Goal: Check status: Check status

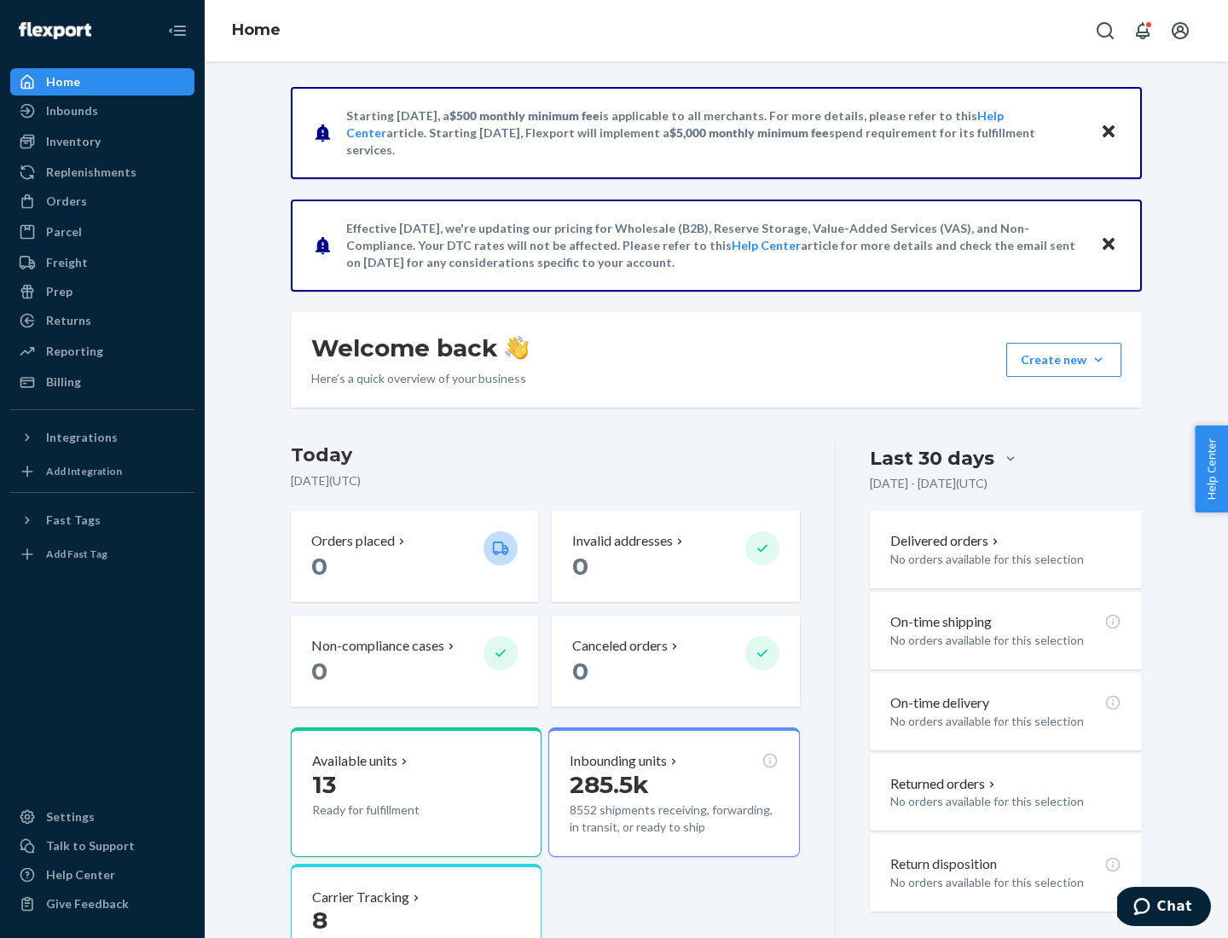
click at [1098, 360] on button "Create new Create new inbound Create new order Create new product" at bounding box center [1063, 360] width 115 height 34
click at [71, 111] on div "Inbounds" at bounding box center [72, 110] width 52 height 17
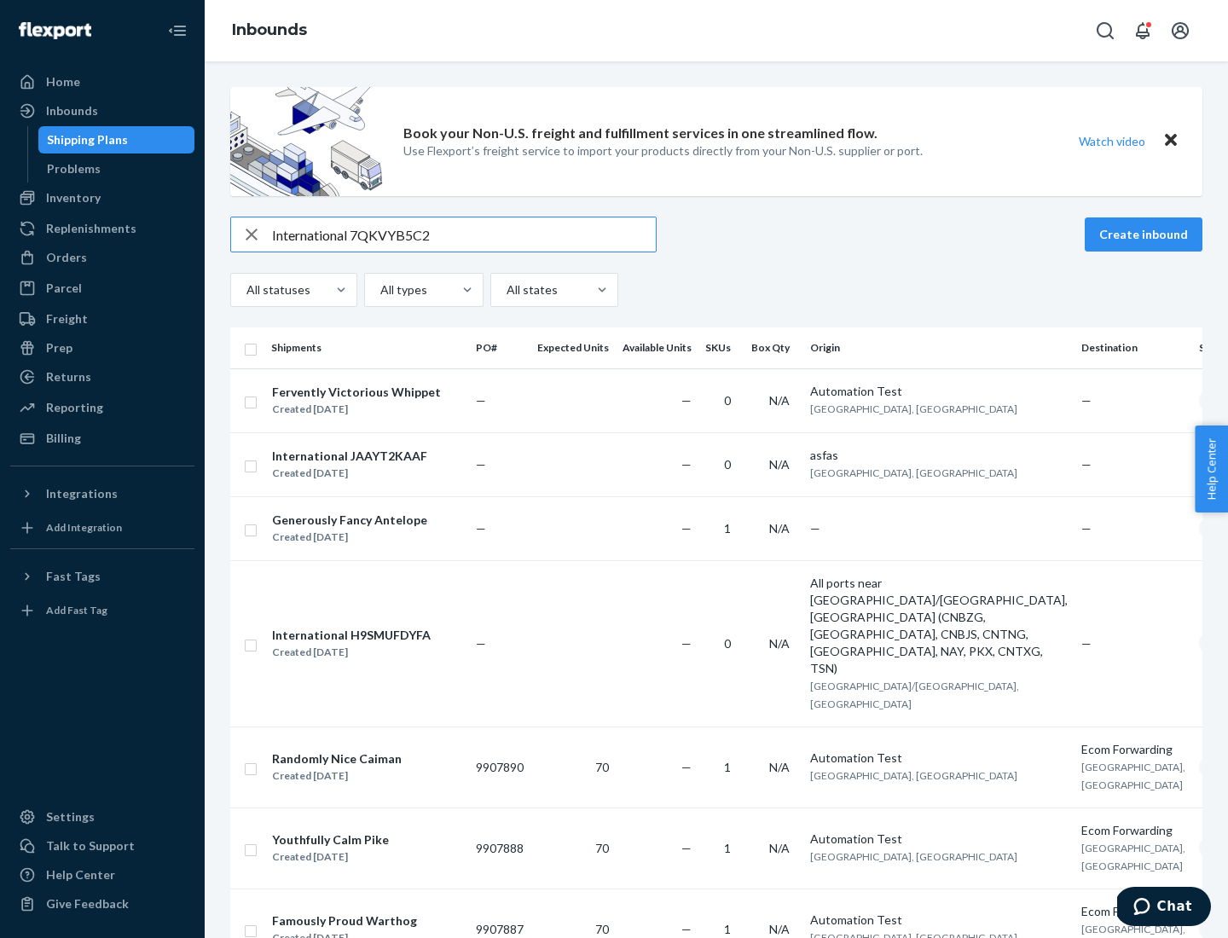
type input "International 7QKVYB5C29"
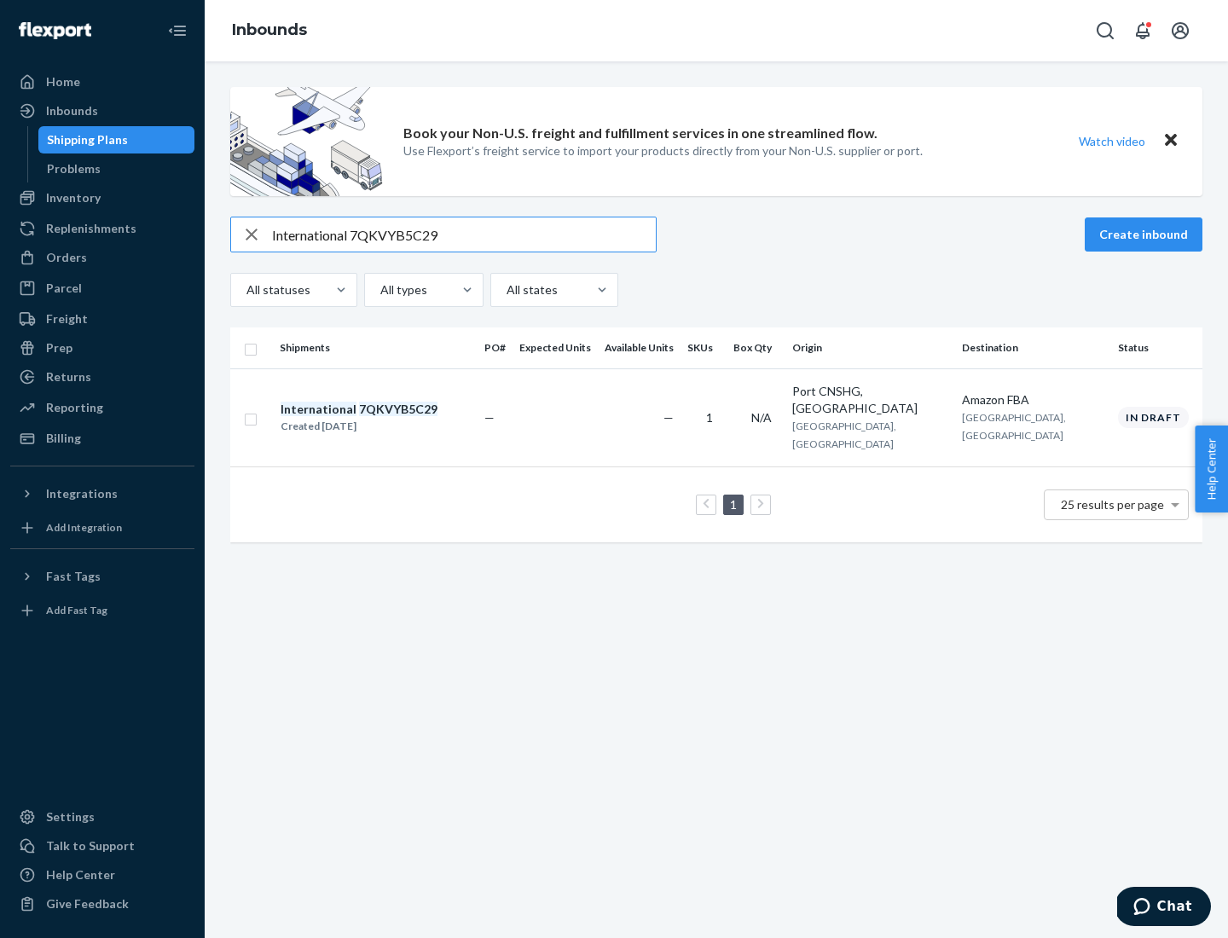
click at [388, 418] on div "Created [DATE]" at bounding box center [359, 426] width 157 height 17
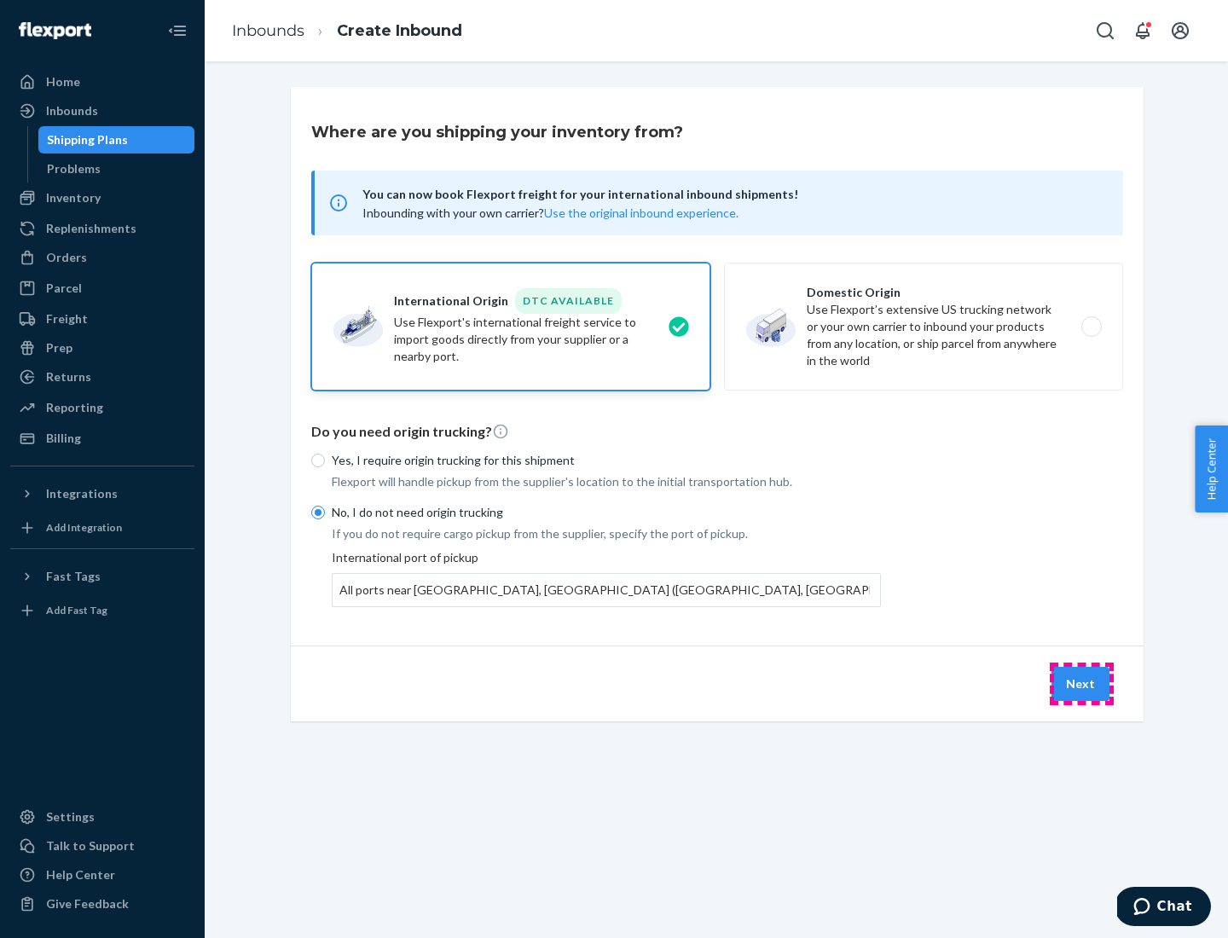
click at [1081, 683] on button "Next" at bounding box center [1081, 684] width 58 height 34
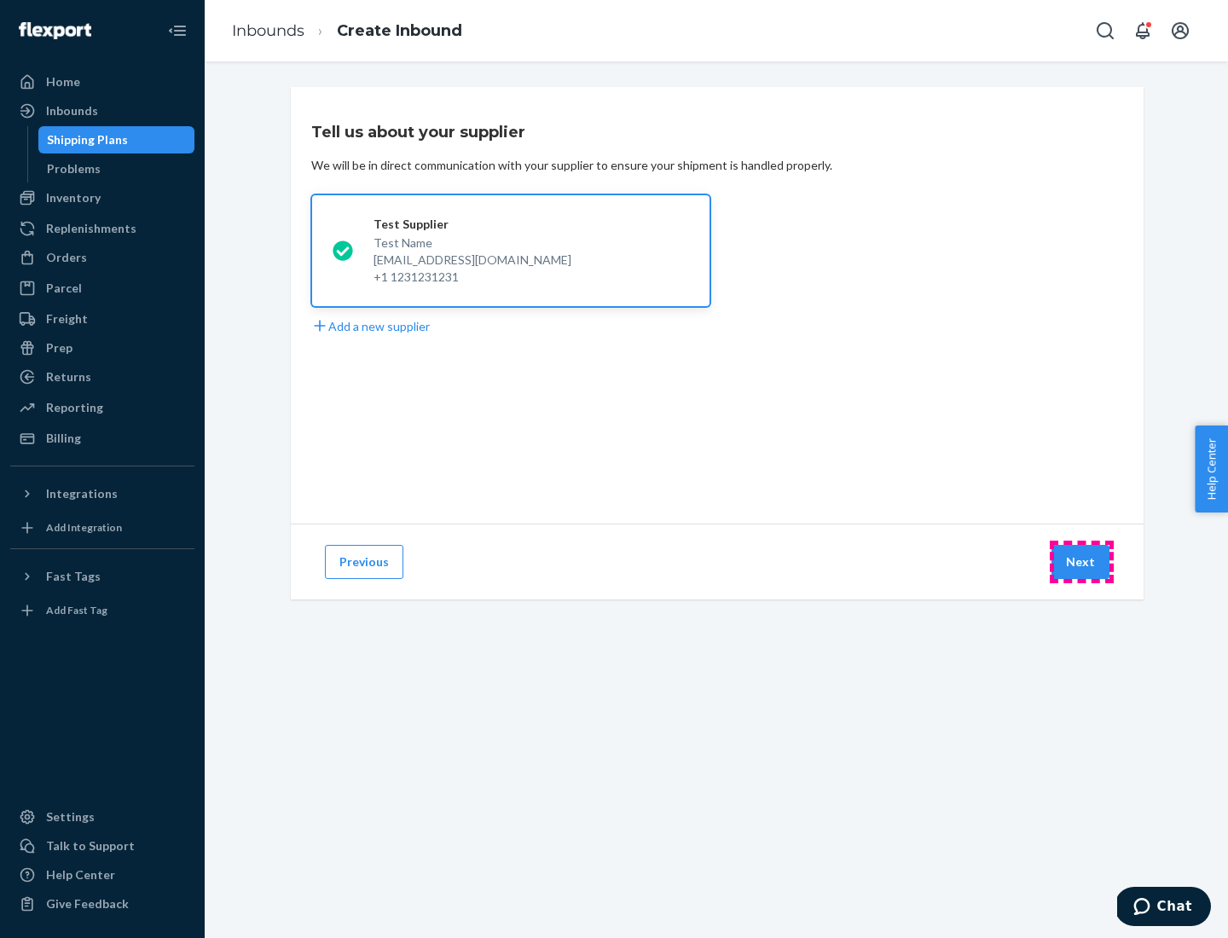
click at [1081, 562] on button "Next" at bounding box center [1081, 562] width 58 height 34
